Goal: Obtain resource: Download file/media

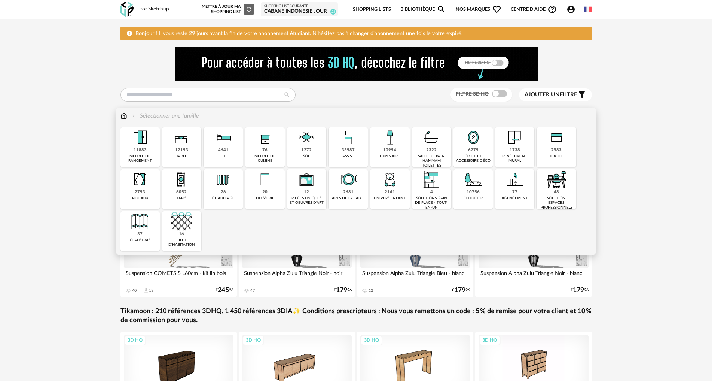
click at [177, 200] on div "tapis" at bounding box center [182, 198] width 10 height 5
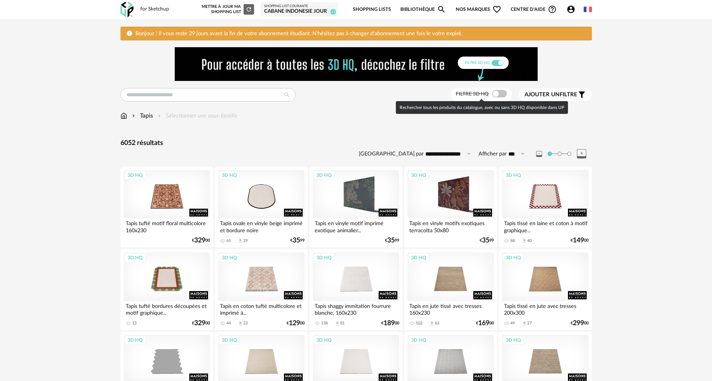
click at [496, 92] on span at bounding box center [499, 93] width 15 height 7
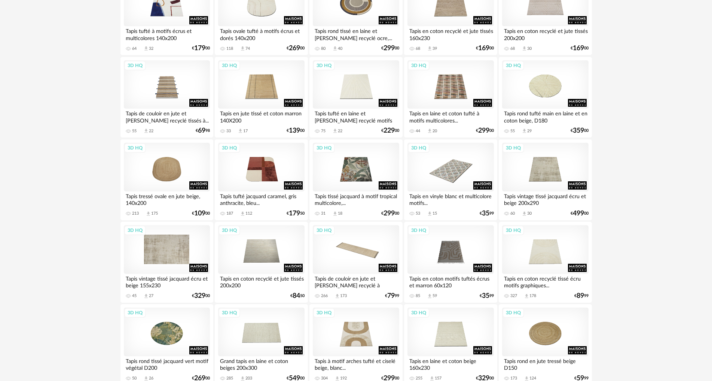
scroll to position [936, 0]
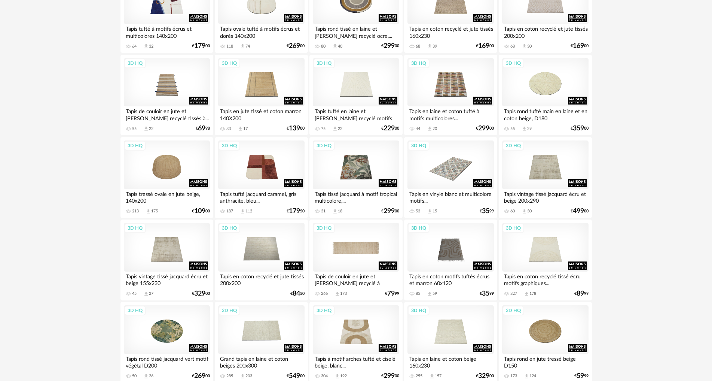
click at [333, 265] on div "3D HQ" at bounding box center [356, 247] width 86 height 49
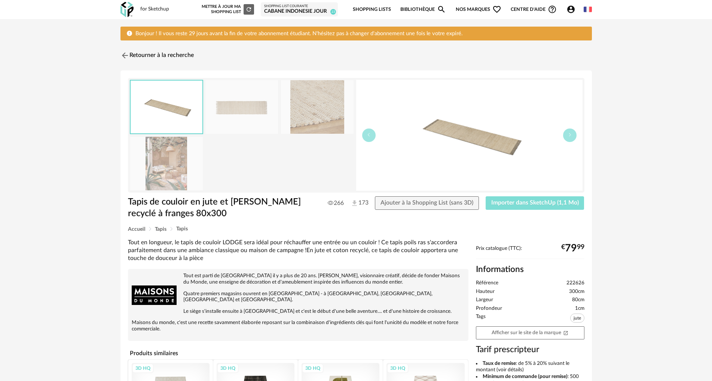
click at [536, 206] on button "Importer dans SketchUp (1,1 Mo)" at bounding box center [535, 202] width 99 height 13
click at [125, 55] on img at bounding box center [124, 55] width 11 height 11
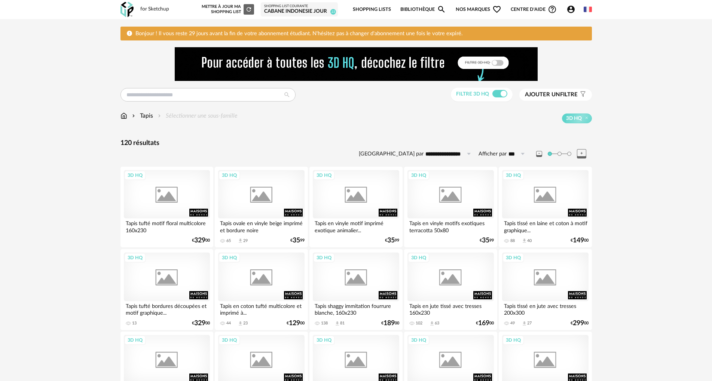
scroll to position [936, 0]
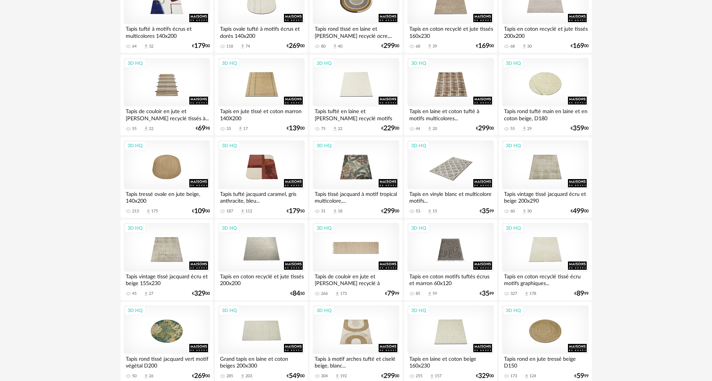
click at [360, 236] on div "3D HQ" at bounding box center [356, 247] width 86 height 49
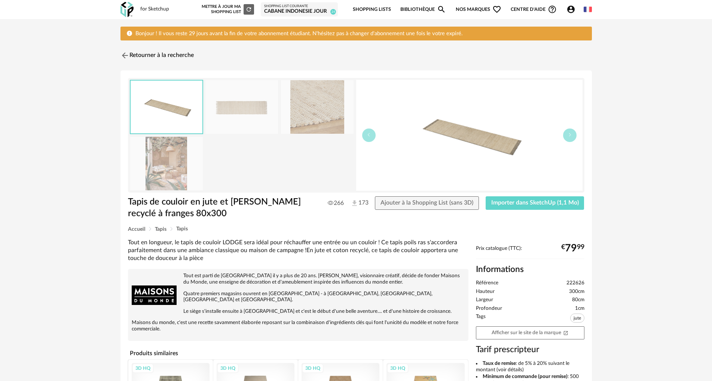
click at [170, 164] on img at bounding box center [166, 164] width 73 height 54
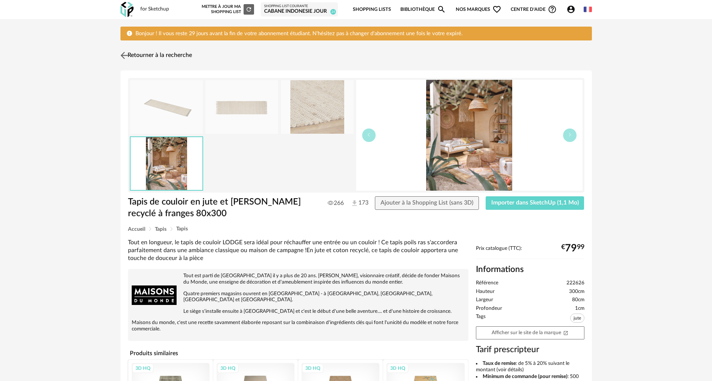
click at [125, 52] on img at bounding box center [124, 55] width 11 height 11
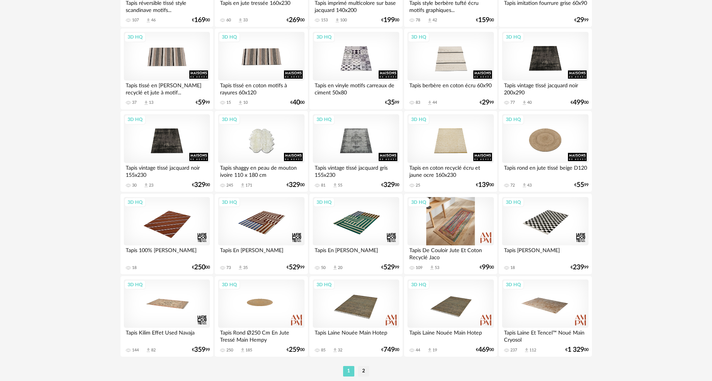
scroll to position [1483, 0]
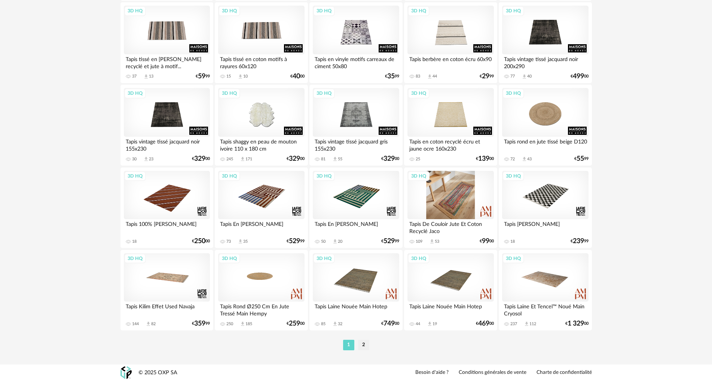
click at [445, 195] on div "3D HQ" at bounding box center [451, 195] width 86 height 49
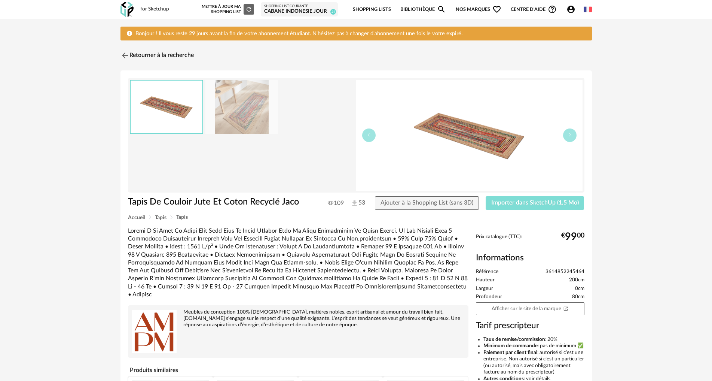
click at [531, 203] on span "Importer dans SketchUp (1,5 Mo)" at bounding box center [536, 203] width 88 height 6
click at [124, 53] on img at bounding box center [124, 55] width 11 height 11
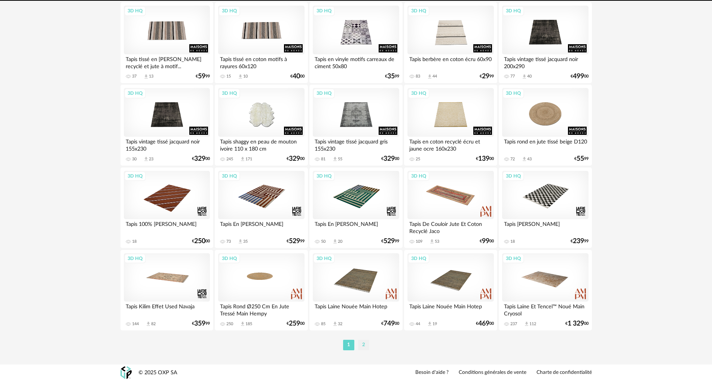
click at [365, 345] on li "2" at bounding box center [363, 345] width 11 height 10
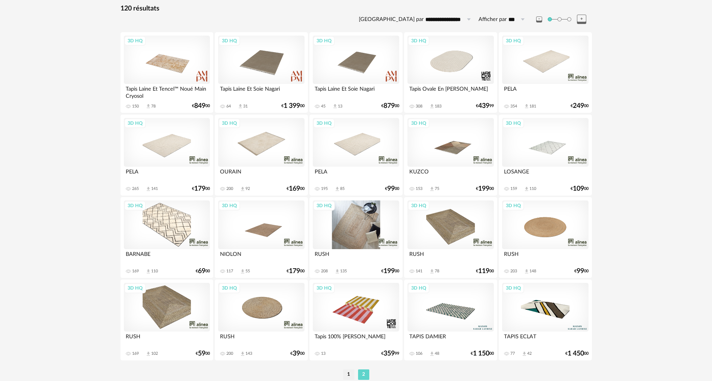
scroll to position [150, 0]
